Goal: Navigation & Orientation: Find specific page/section

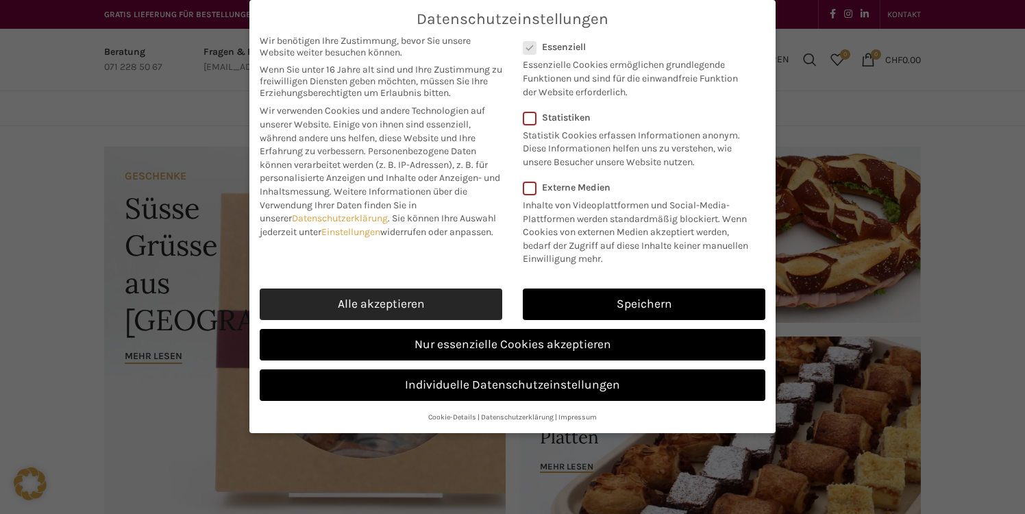
click at [381, 297] on link "Alle akzeptieren" at bounding box center [381, 305] width 243 height 32
checkbox input "true"
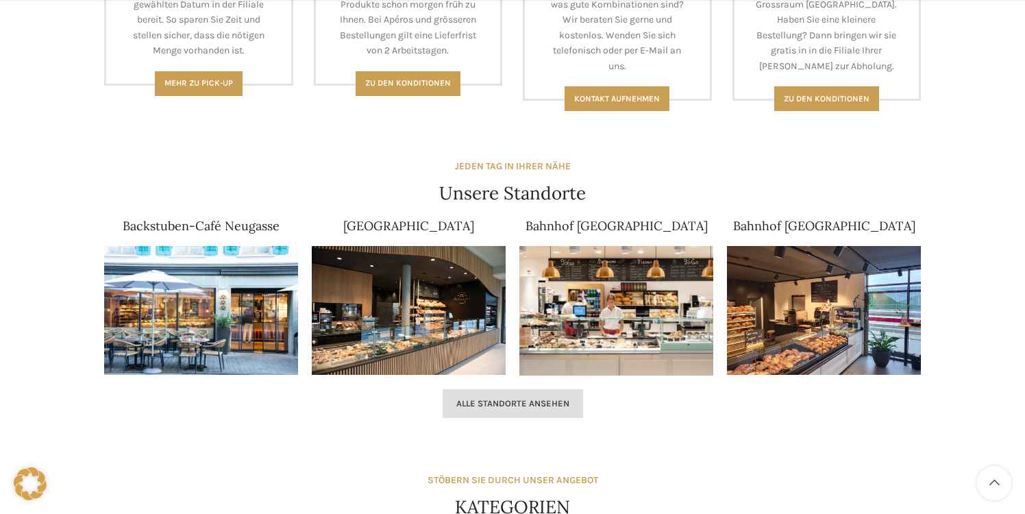
scroll to position [763, 0]
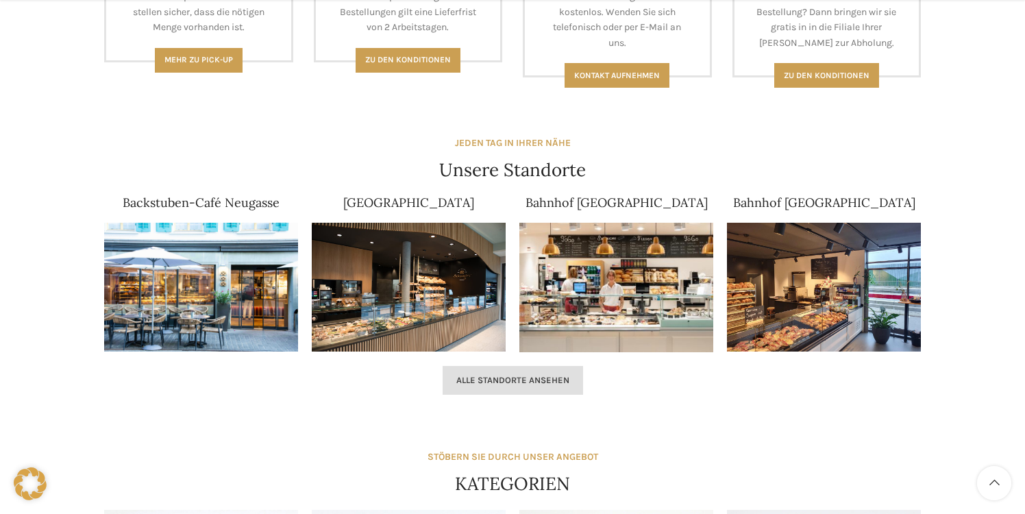
click at [481, 385] on span "Alle Standorte ansehen" at bounding box center [512, 380] width 113 height 11
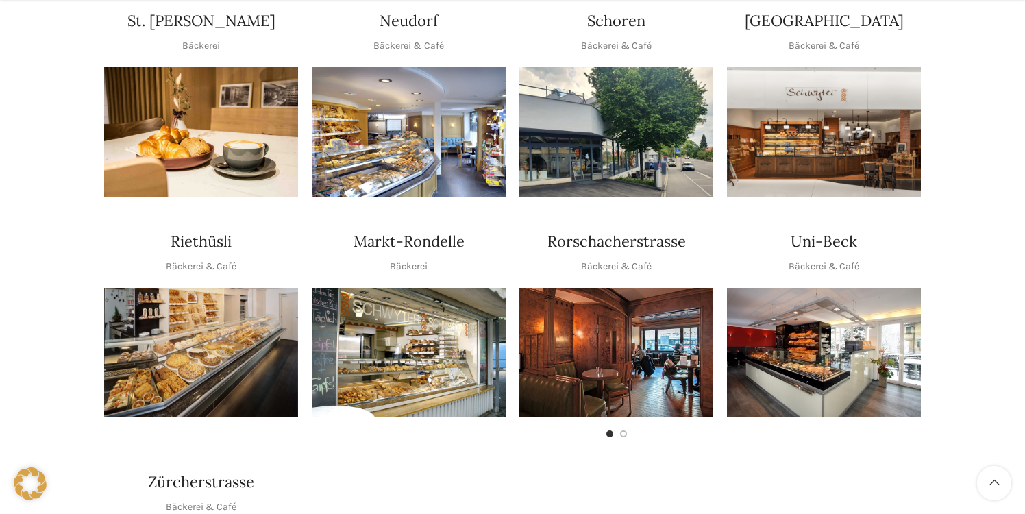
scroll to position [571, 0]
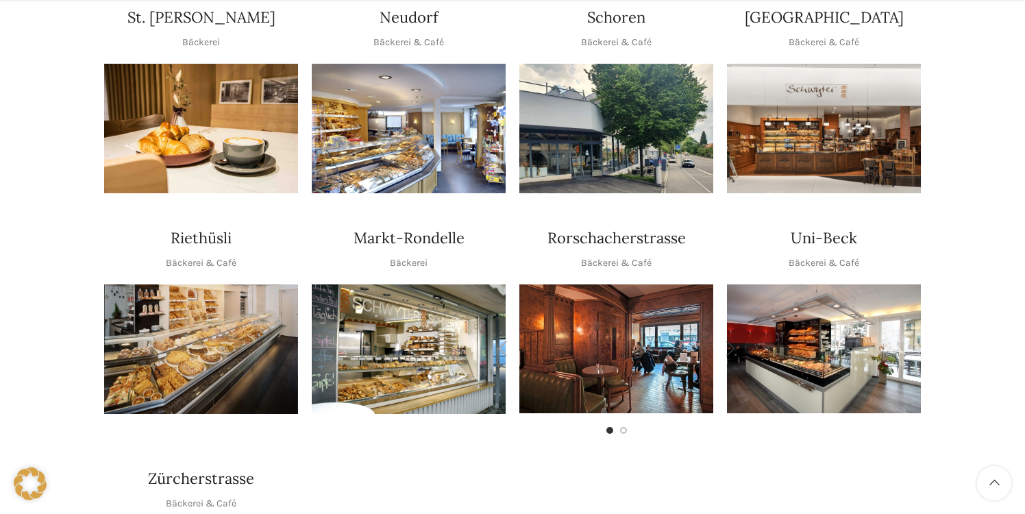
click at [598, 306] on img "1 / 2" at bounding box center [617, 348] width 194 height 129
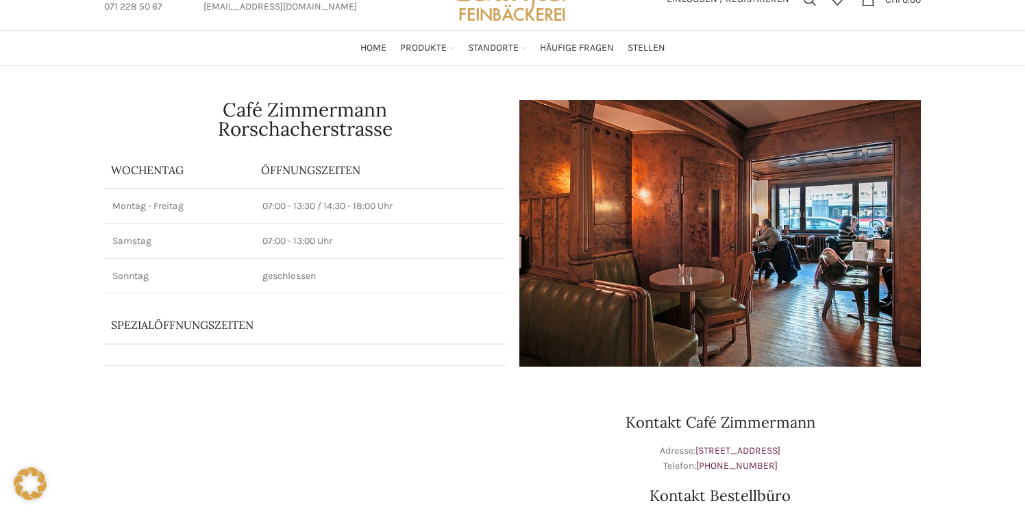
scroll to position [68, 0]
